Goal: Book appointment/travel/reservation

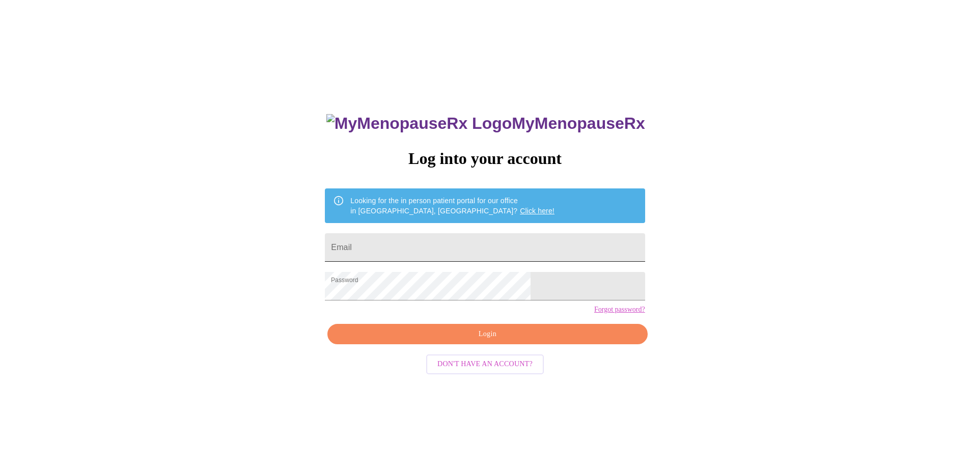
click at [496, 252] on input "Email" at bounding box center [485, 247] width 320 height 29
type input "[EMAIL_ADDRESS][DOMAIN_NAME]"
click at [512, 341] on span "Login" at bounding box center [487, 334] width 296 height 13
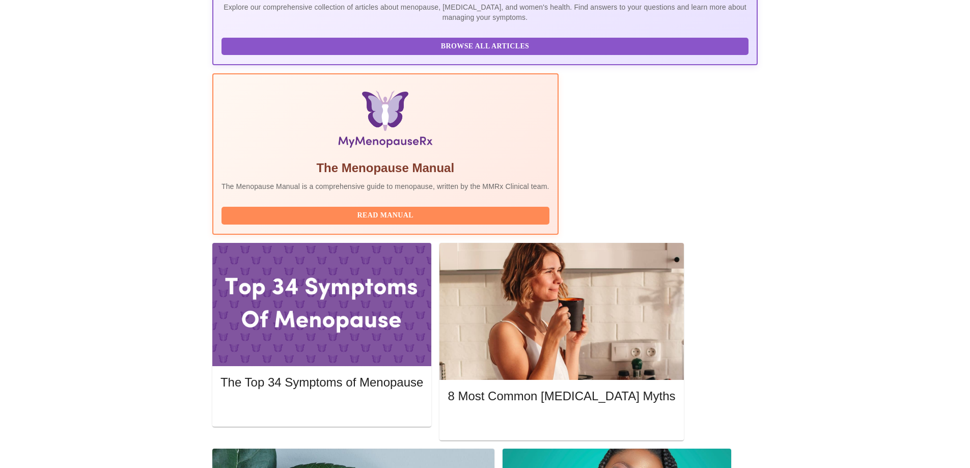
scroll to position [255, 0]
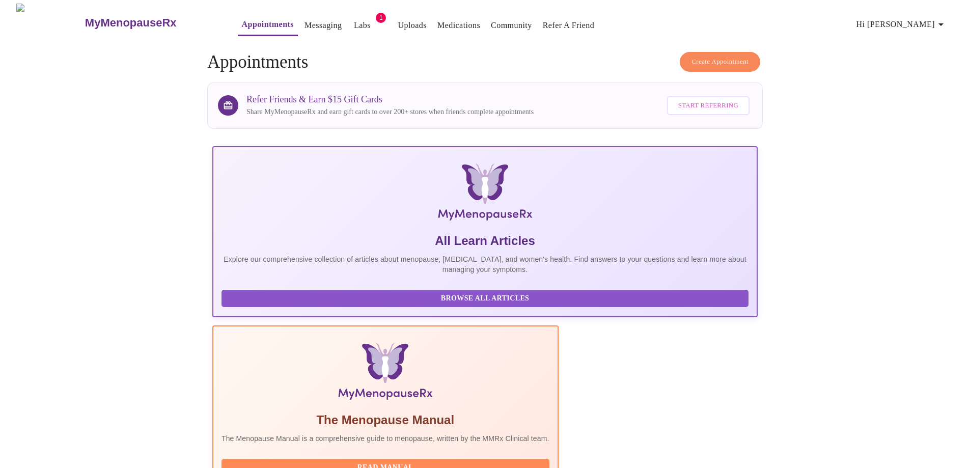
scroll to position [0, 0]
click at [354, 19] on link "Labs" at bounding box center [362, 26] width 17 height 14
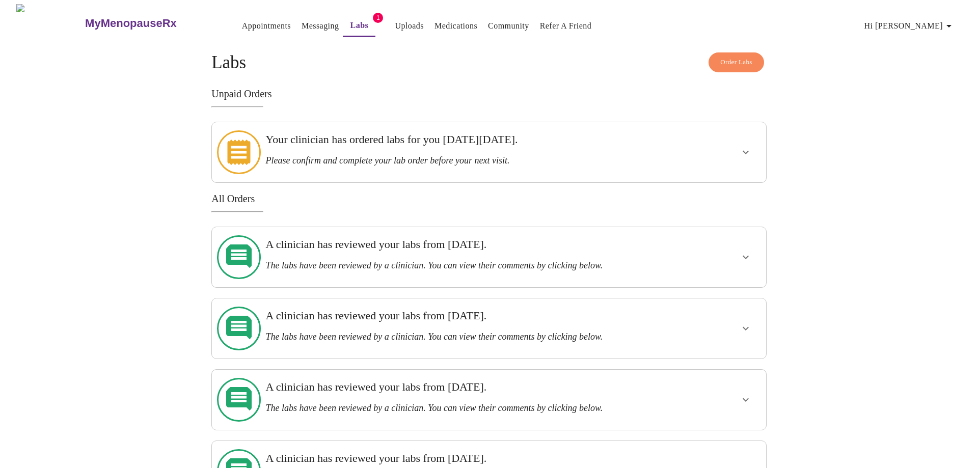
click at [380, 148] on div "Your clinician has ordered labs for you [DATE][DATE]. Please confirm and comple…" at bounding box center [461, 149] width 393 height 33
click at [745, 149] on icon "show more" at bounding box center [746, 152] width 12 height 12
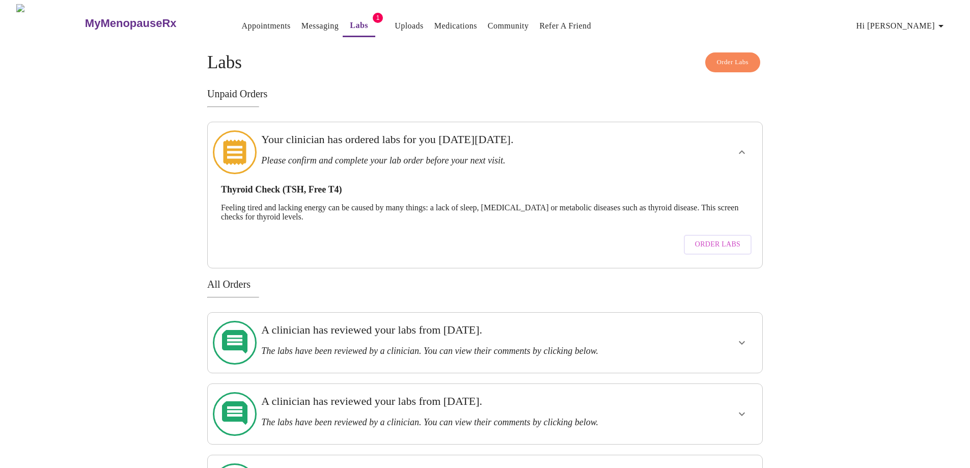
click at [455, 98] on div "Unpaid Orders Your clinician has ordered labs for you [DATE][DATE]. Please conf…" at bounding box center [485, 178] width 556 height 180
click at [302, 23] on link "Messaging" at bounding box center [320, 26] width 37 height 14
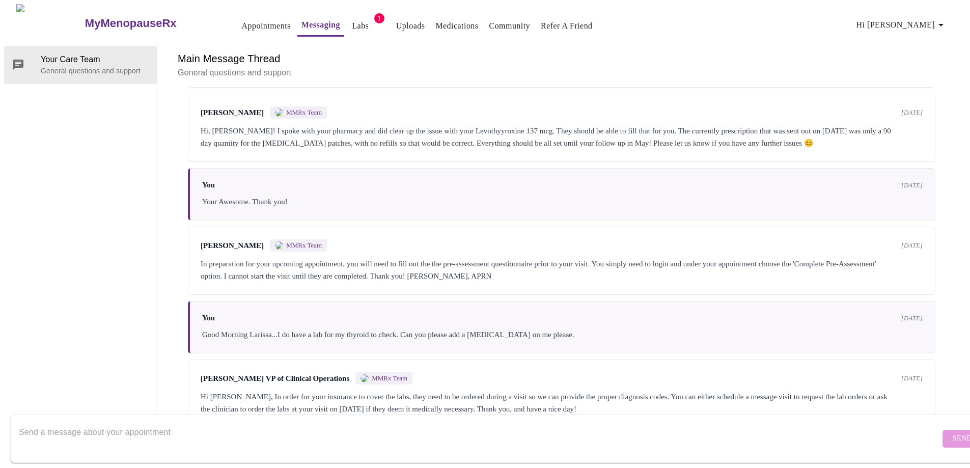
scroll to position [1771, 0]
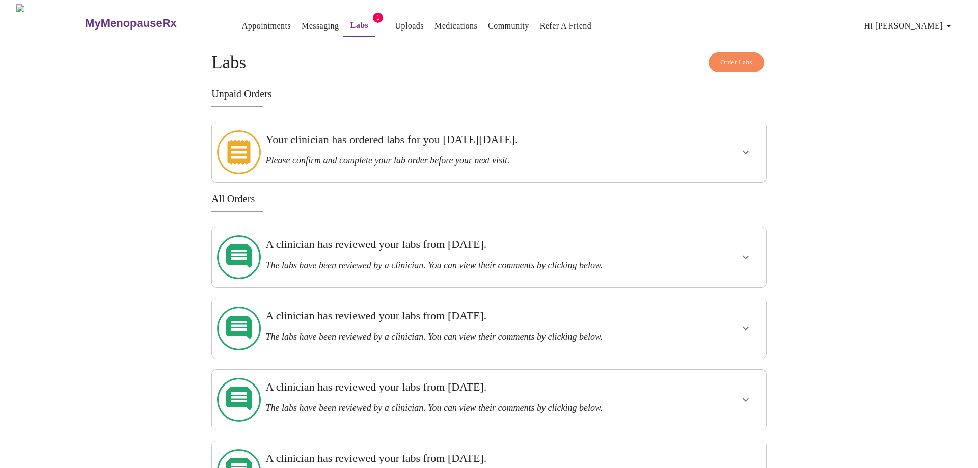
click at [242, 19] on link "Appointments" at bounding box center [266, 26] width 49 height 14
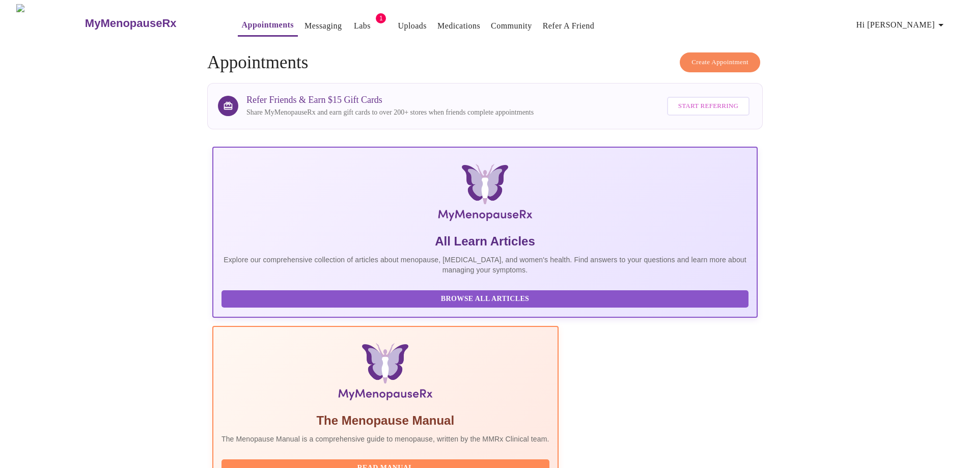
click at [706, 57] on span "Create Appointment" at bounding box center [720, 63] width 57 height 12
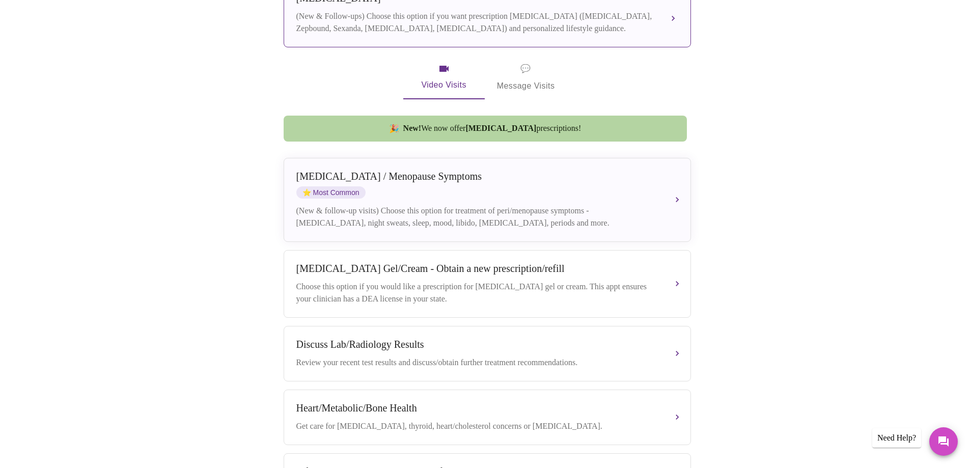
scroll to position [102, 0]
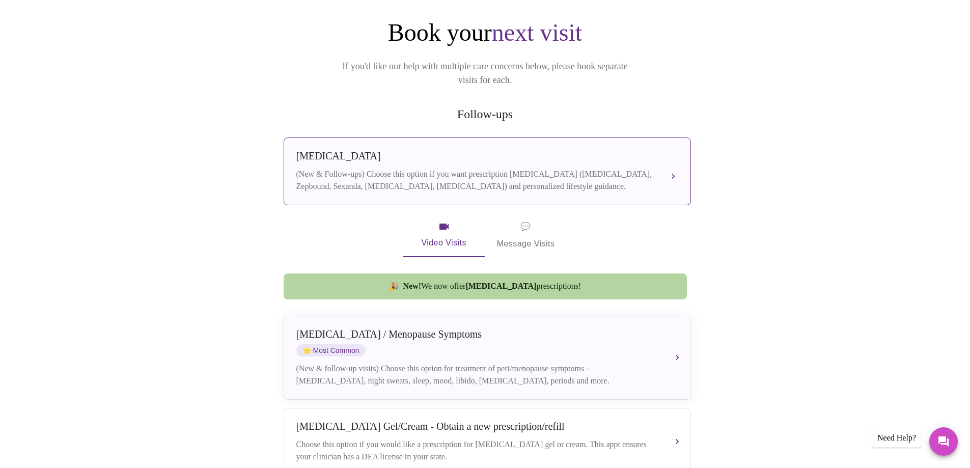
click at [504, 168] on div "(New & Follow-ups) Choose this option if you want prescription [MEDICAL_DATA] (…" at bounding box center [477, 180] width 362 height 24
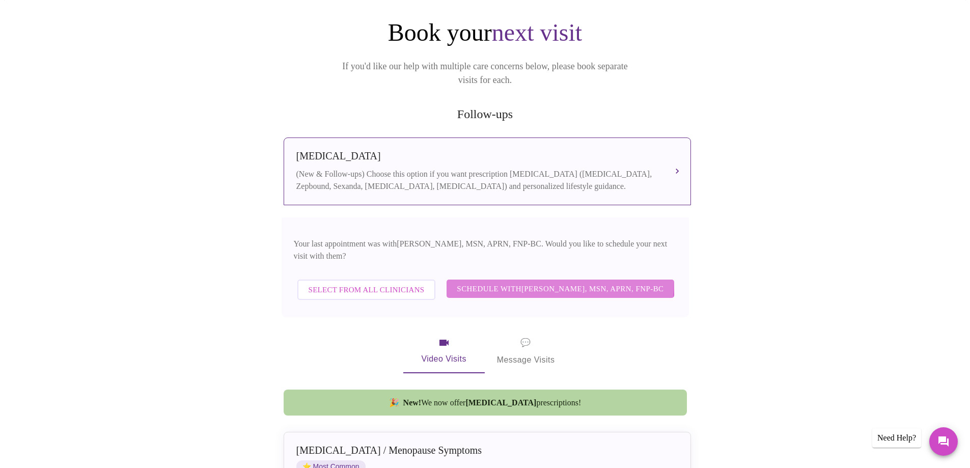
click at [530, 282] on span "Schedule with [PERSON_NAME], MSN, APRN, FNP-BC" at bounding box center [560, 288] width 207 height 13
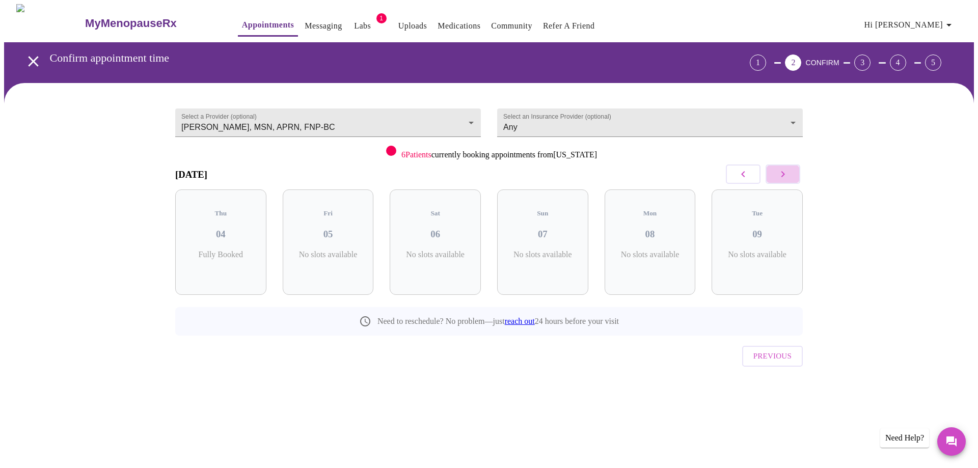
click at [793, 177] on button "button" at bounding box center [783, 174] width 35 height 19
